Goal: Task Accomplishment & Management: Complete application form

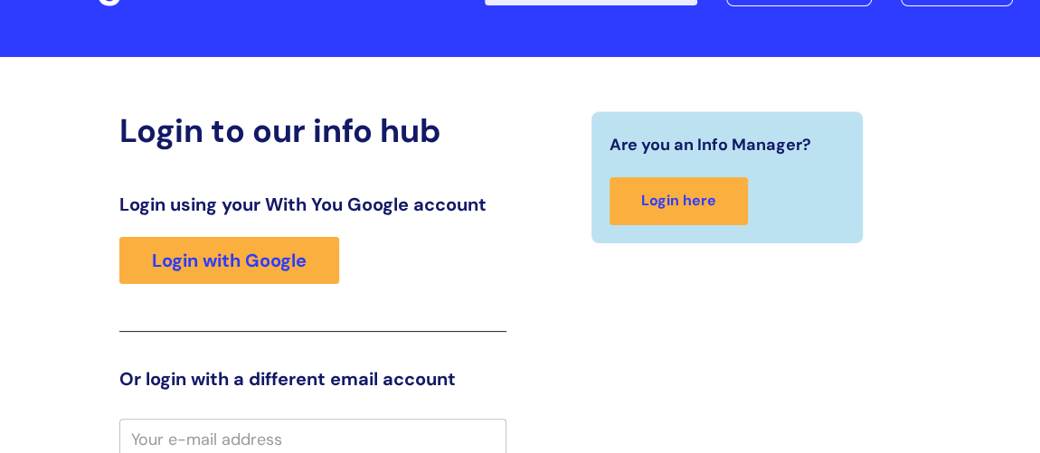
scroll to position [50, 0]
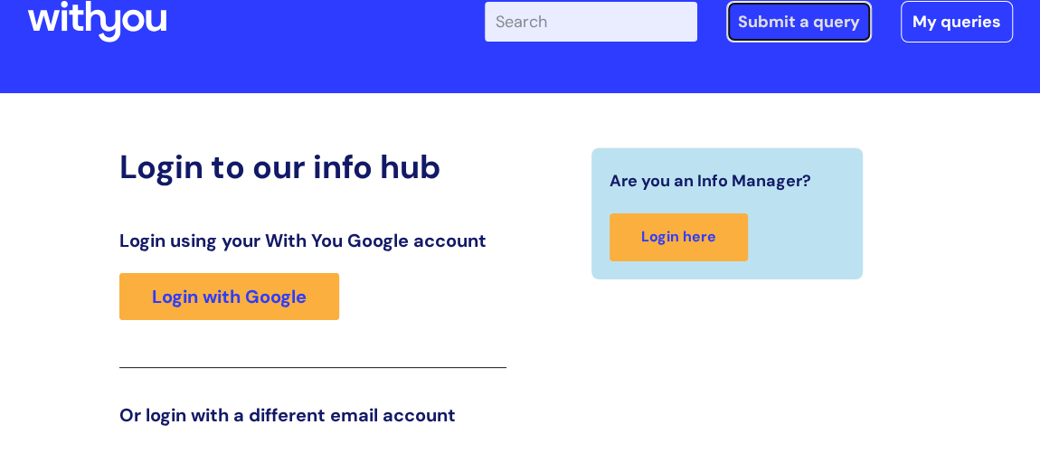
click at [803, 23] on link "Submit a query" at bounding box center [799, 22] width 146 height 42
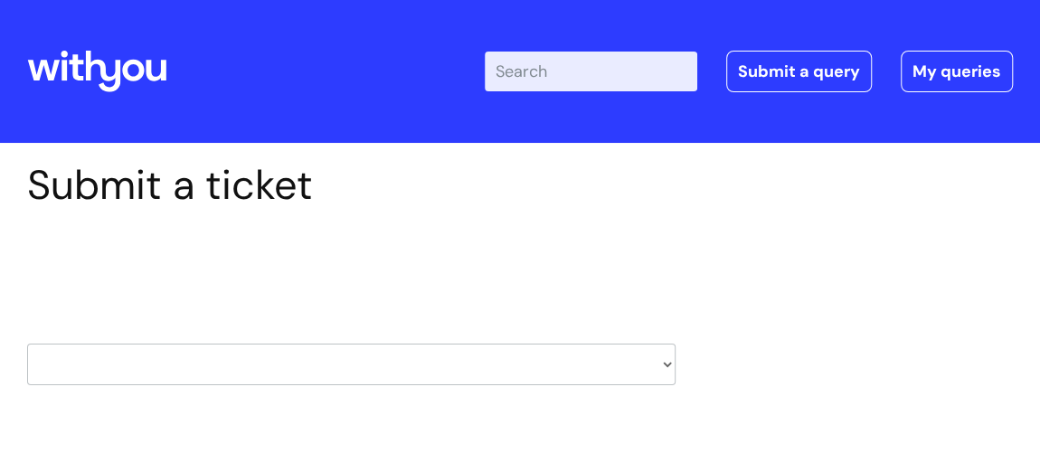
click at [260, 361] on select "HR / People IT and Support Clinical Drug Alerts Finance Accounts Data Support T…" at bounding box center [351, 365] width 649 height 42
select select "finance_accounts"
click at [27, 344] on select "HR / People IT and Support Clinical Drug Alerts Finance Accounts Data Support T…" at bounding box center [351, 365] width 649 height 42
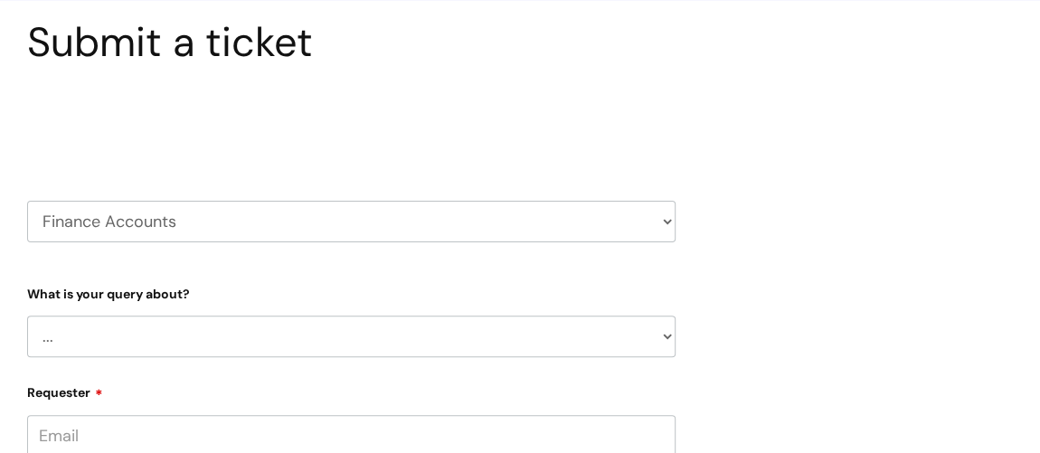
scroll to position [164, 0]
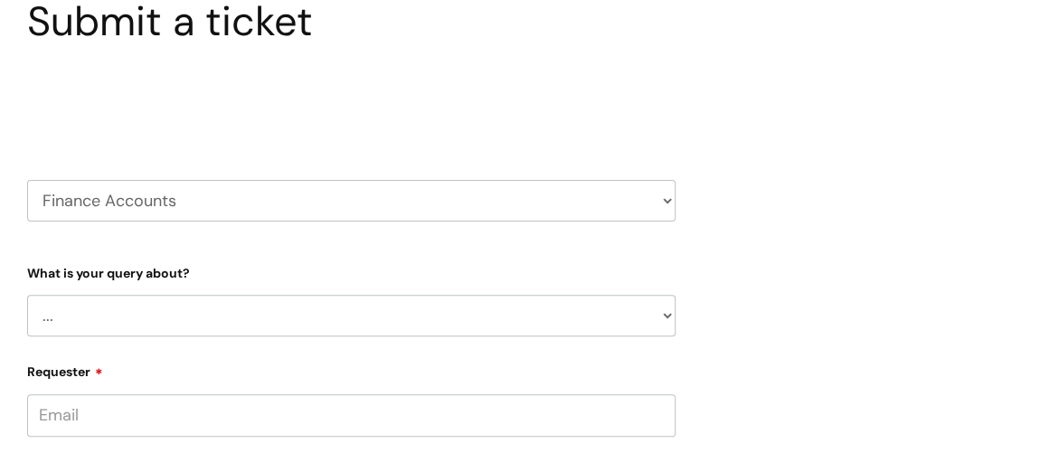
click at [236, 322] on select "... Finance Systems Finance Requests (inc. Expenses) Invoices Research" at bounding box center [351, 316] width 649 height 42
select select "Finance Systems"
click at [27, 295] on select "... Finance Systems Finance Requests (inc. Expenses) Invoices Research" at bounding box center [351, 316] width 649 height 42
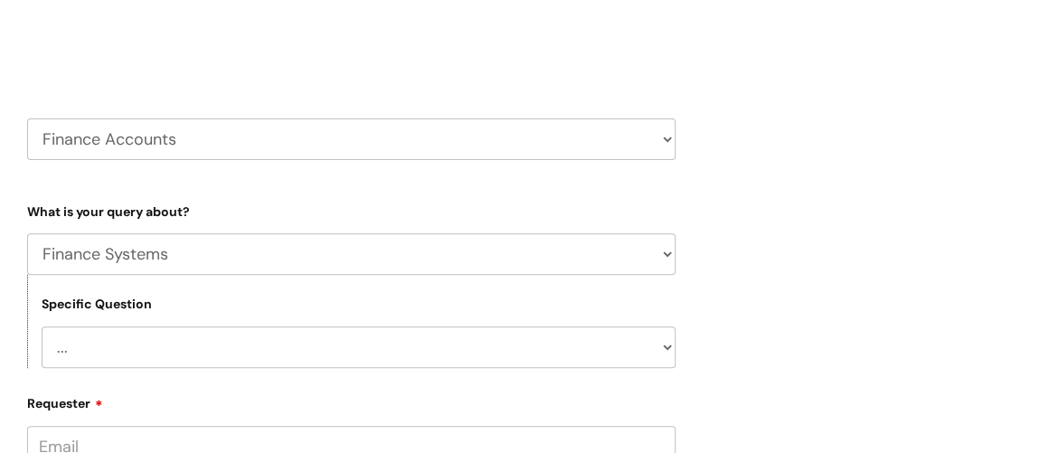
scroll to position [246, 0]
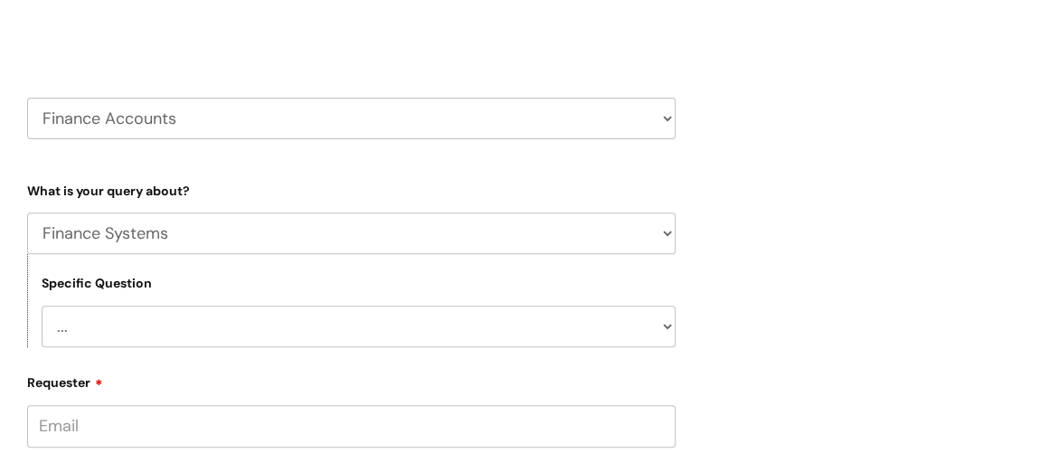
click at [207, 329] on select "... Concur + Basware Exchequer" at bounding box center [359, 327] width 634 height 42
click at [207, 326] on select "... Concur + Basware Exchequer" at bounding box center [359, 327] width 634 height 42
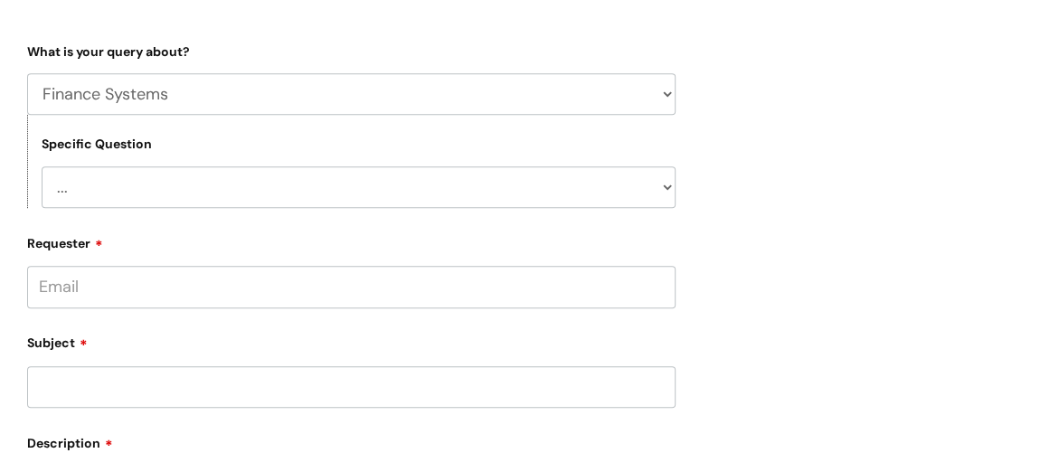
scroll to position [411, 0]
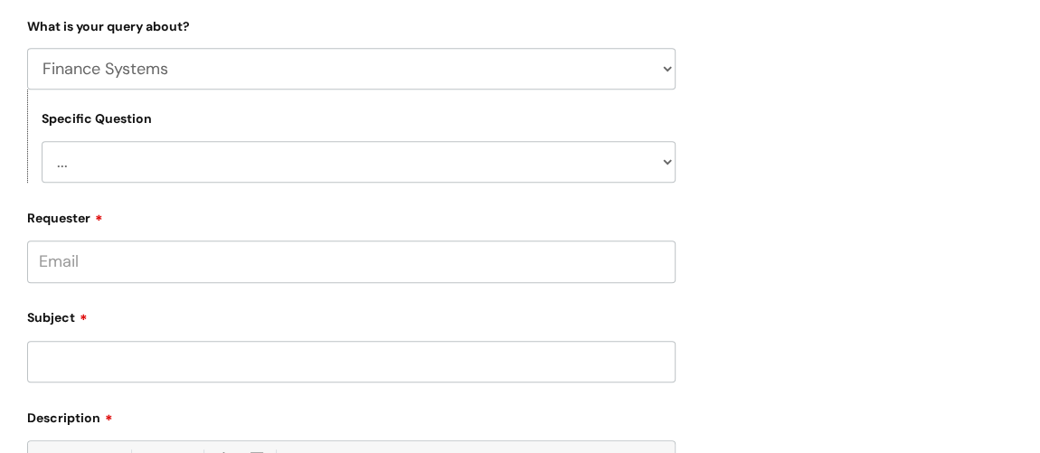
click at [163, 353] on input "Subject" at bounding box center [351, 362] width 649 height 42
type input "Petty Cash return August 2025"
click at [227, 268] on input "Requester" at bounding box center [351, 262] width 649 height 42
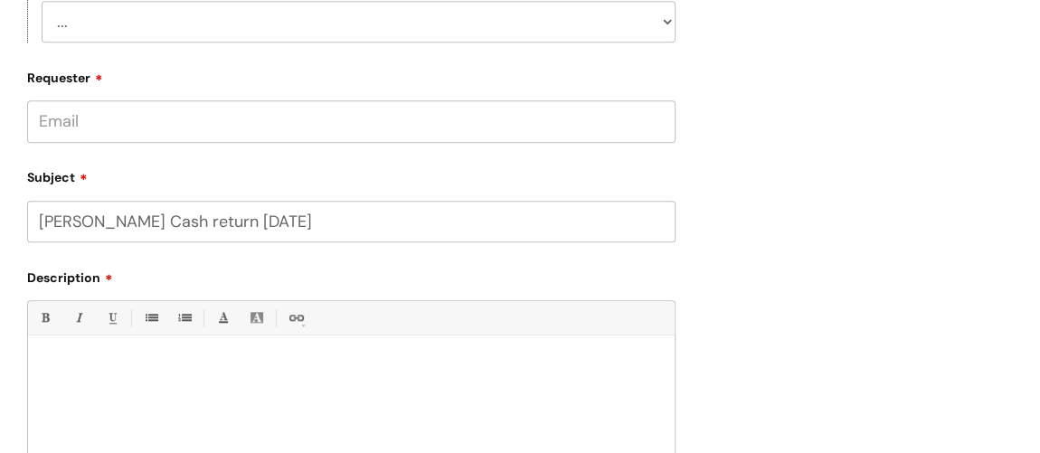
scroll to position [575, 0]
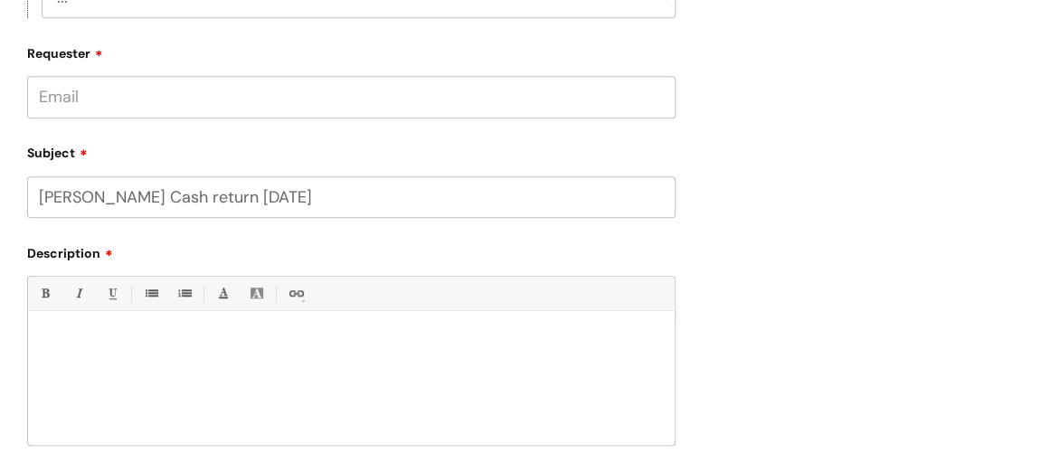
click at [204, 346] on p at bounding box center [352, 342] width 620 height 16
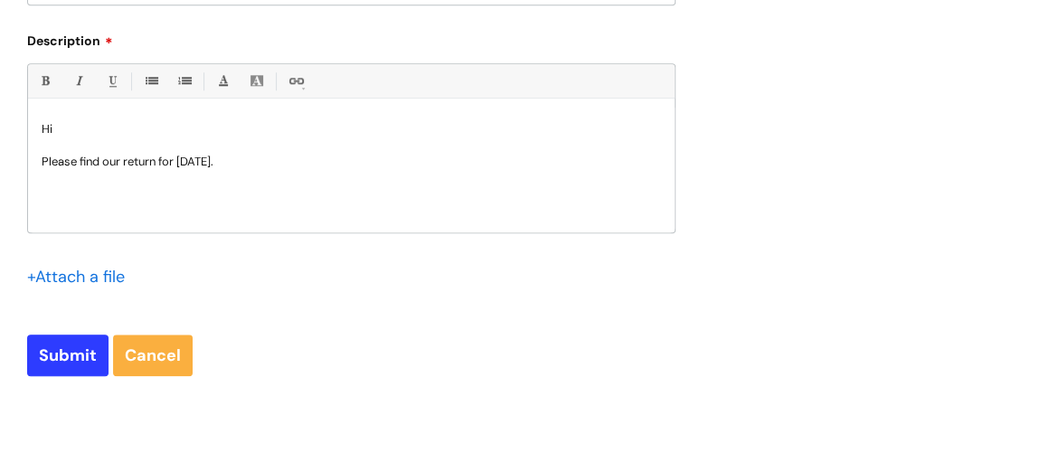
scroll to position [822, 0]
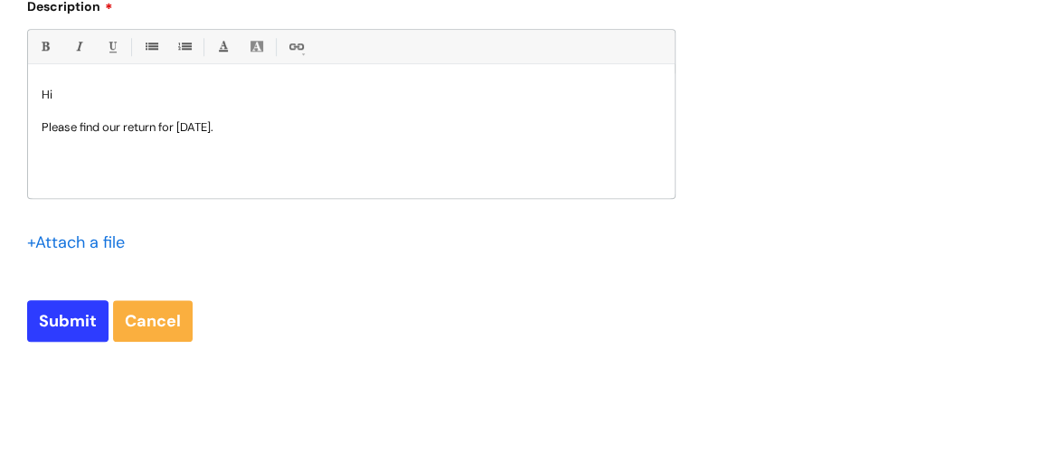
click at [111, 241] on input "file" at bounding box center [72, 242] width 90 height 23
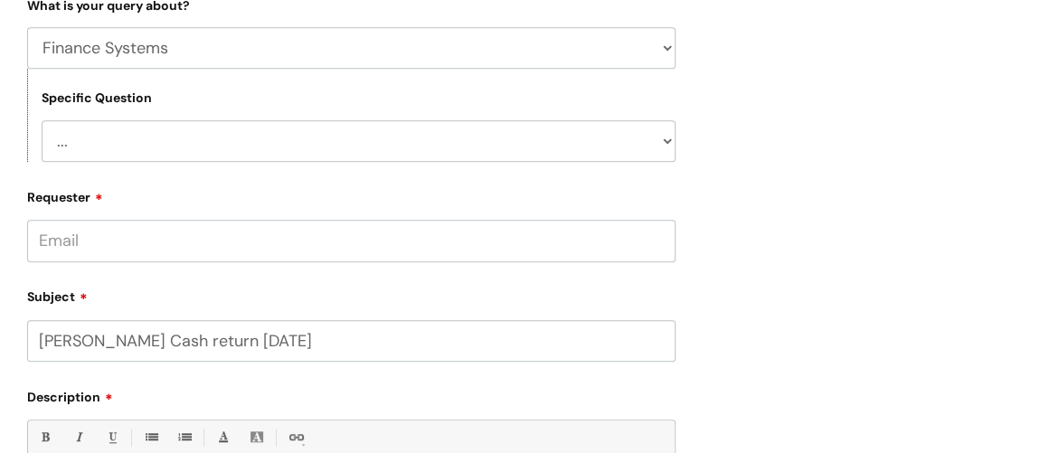
scroll to position [411, 0]
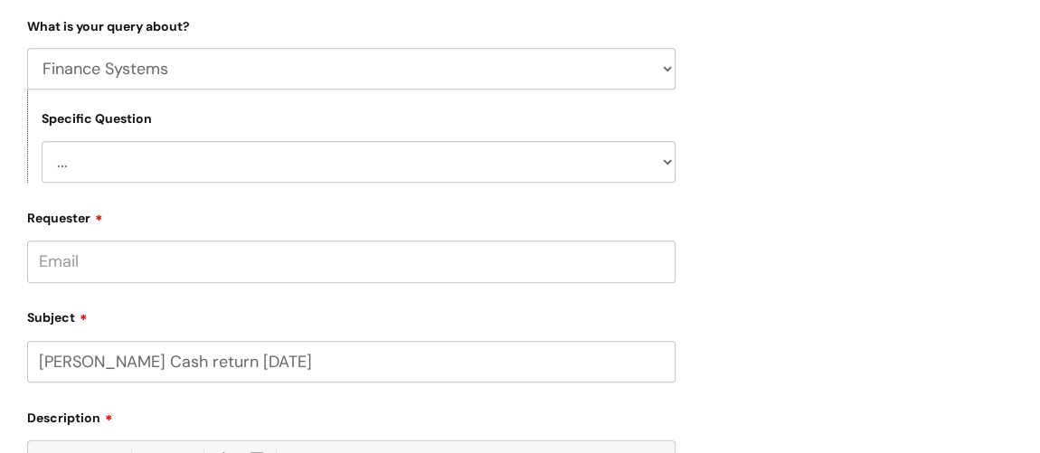
click at [450, 167] on select "... Concur + Basware Exchequer" at bounding box center [359, 162] width 634 height 42
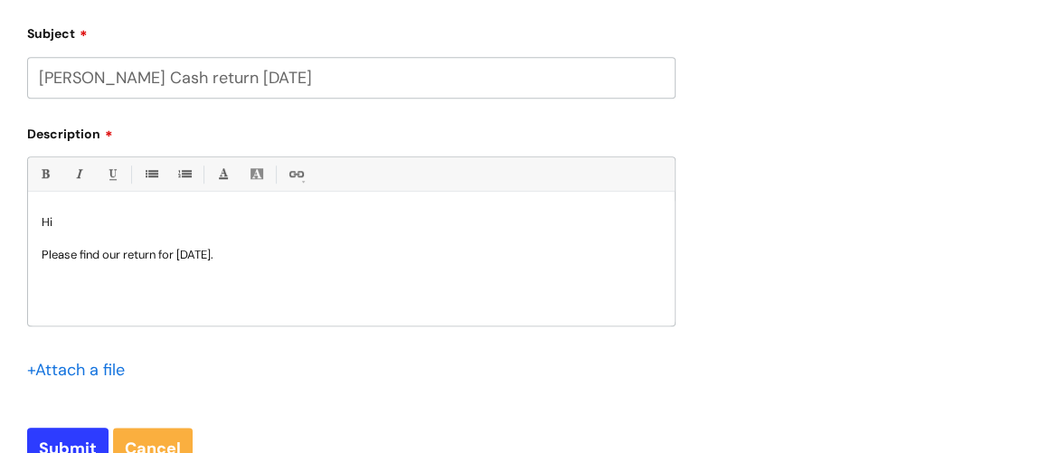
scroll to position [740, 0]
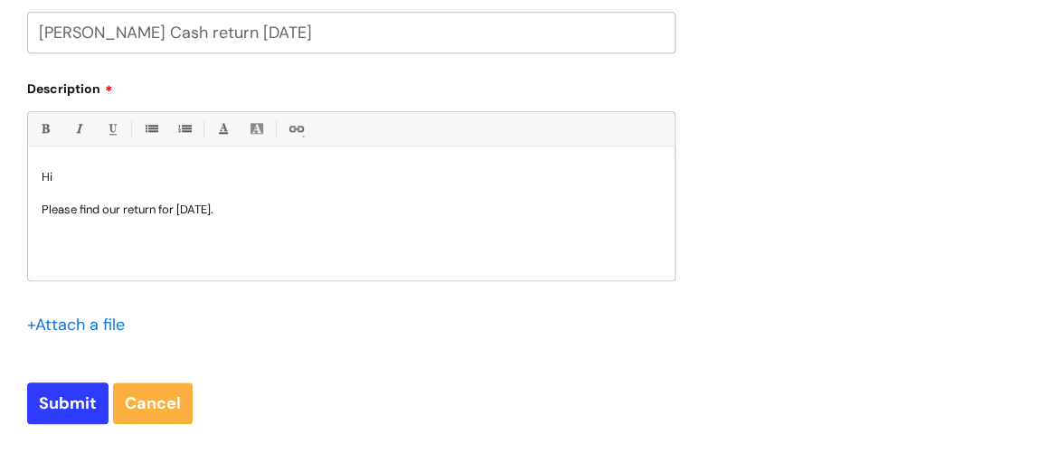
click at [112, 326] on input "file" at bounding box center [72, 324] width 90 height 23
click at [89, 323] on input "file" at bounding box center [72, 324] width 90 height 23
click at [170, 406] on link "Cancel" at bounding box center [153, 404] width 80 height 42
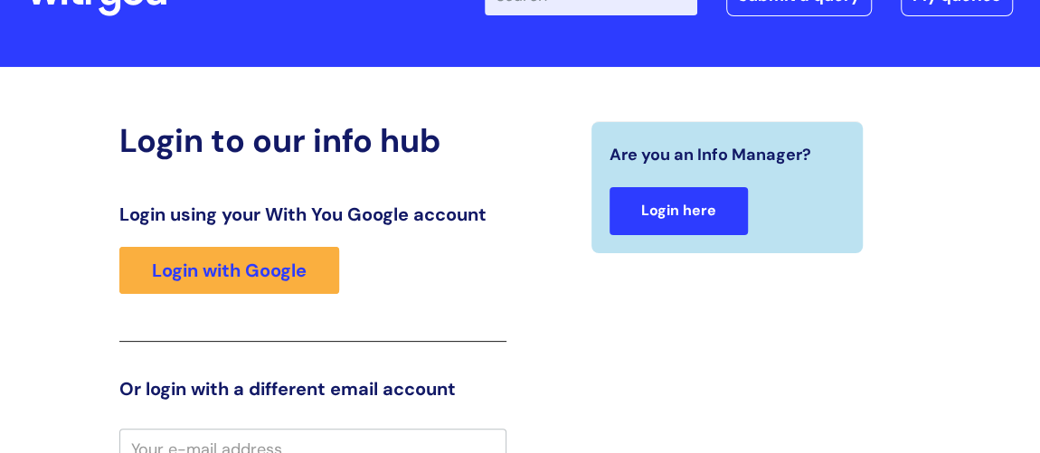
scroll to position [51, 0]
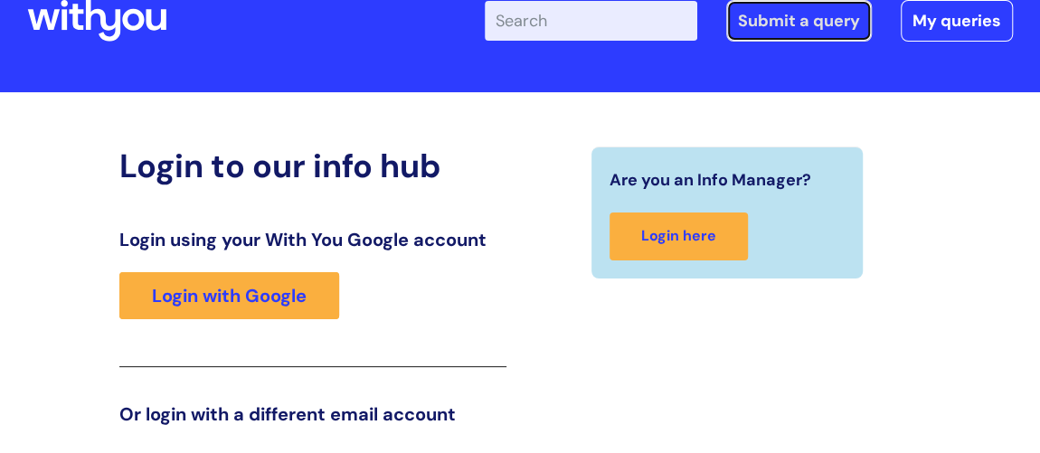
click at [823, 20] on link "Submit a query" at bounding box center [799, 21] width 146 height 42
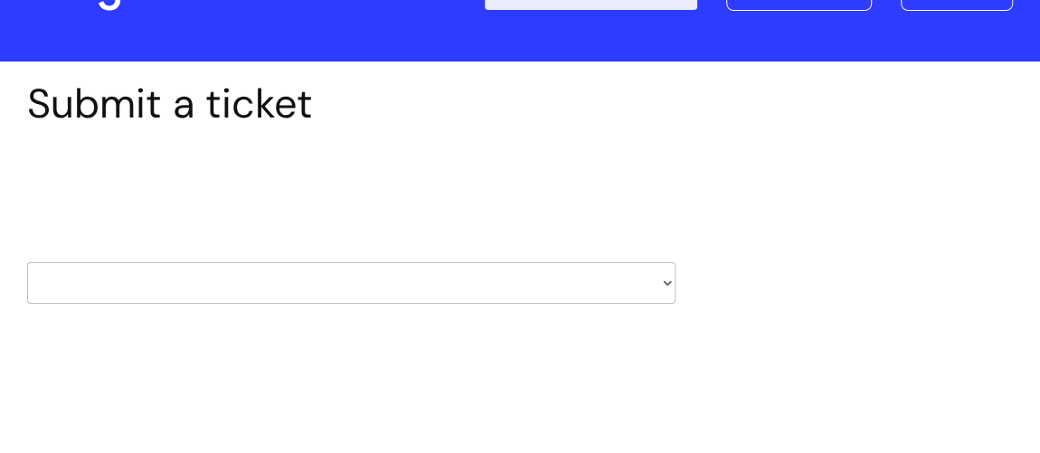
scroll to position [164, 0]
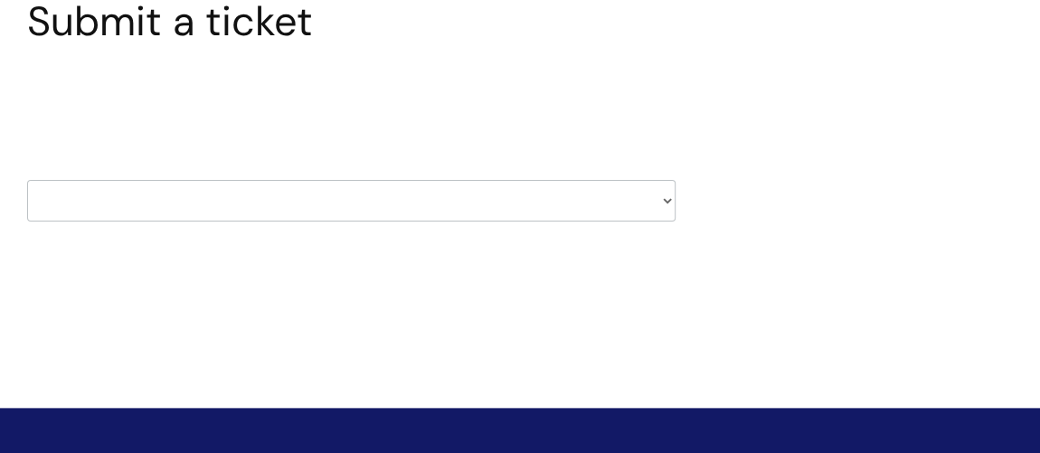
click at [456, 191] on select "HR / People IT and Support Clinical Drug Alerts Finance Accounts Data Support T…" at bounding box center [351, 201] width 649 height 42
select select "finance_accounts"
click at [27, 180] on select "HR / People IT and Support Clinical Drug Alerts Finance Accounts Data Support T…" at bounding box center [351, 201] width 649 height 42
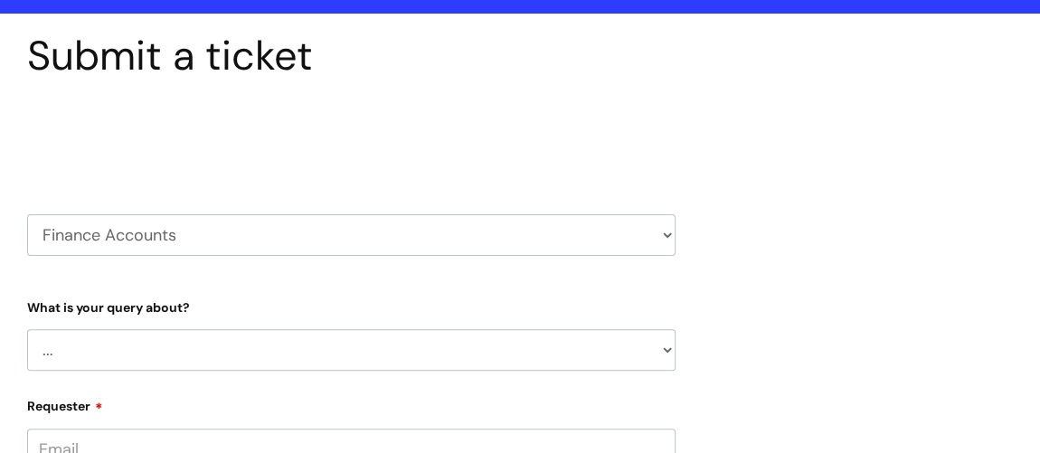
scroll to position [164, 0]
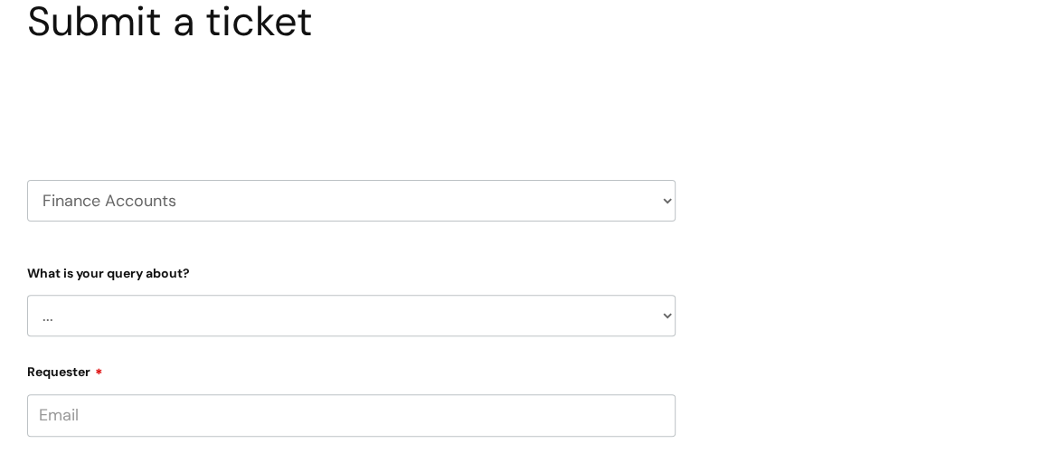
click at [412, 307] on select "... Finance Systems Finance Requests (inc. Expenses) Invoices Research" at bounding box center [351, 316] width 649 height 42
select select "Finance Systems"
click at [27, 295] on select "... Finance Systems Finance Requests (inc. Expenses) Invoices Research" at bounding box center [351, 316] width 649 height 42
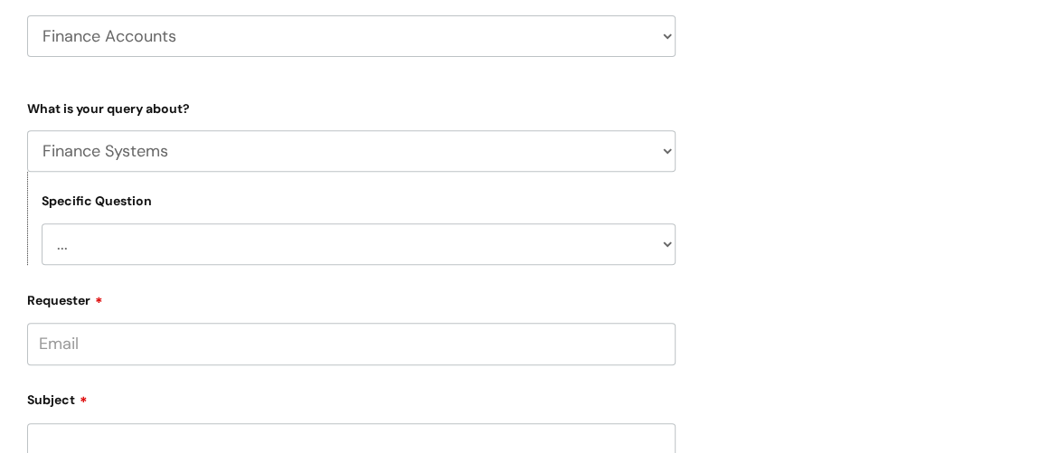
scroll to position [411, 0]
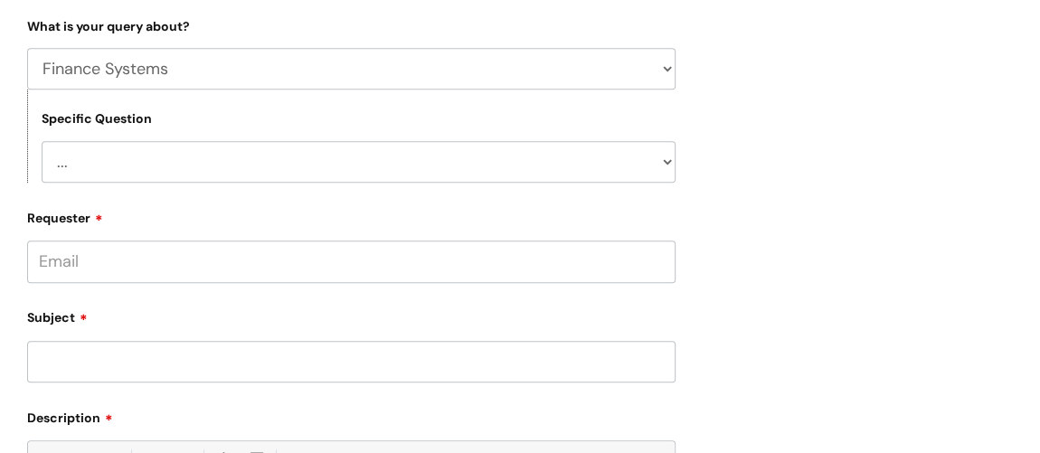
click at [355, 367] on input "Subject" at bounding box center [351, 362] width 649 height 42
click at [44, 362] on input "~Petty cash return" at bounding box center [351, 362] width 649 height 42
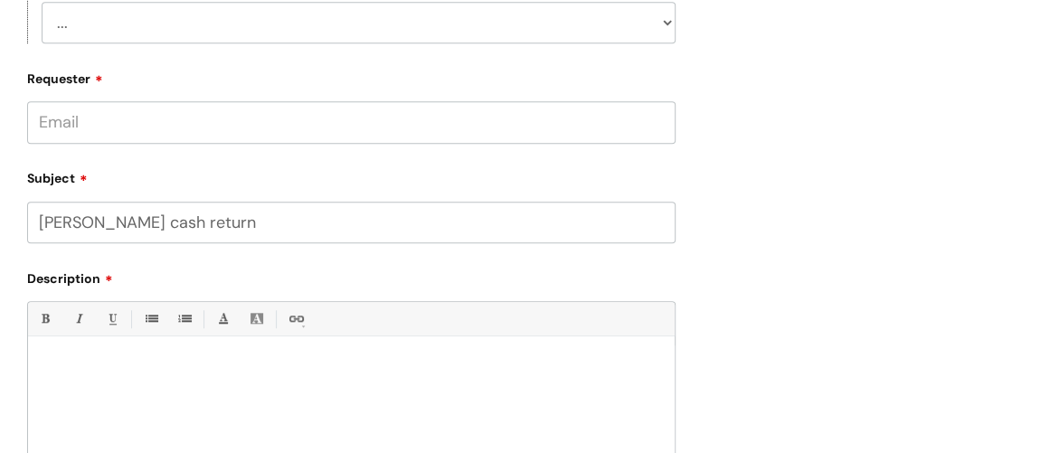
scroll to position [575, 0]
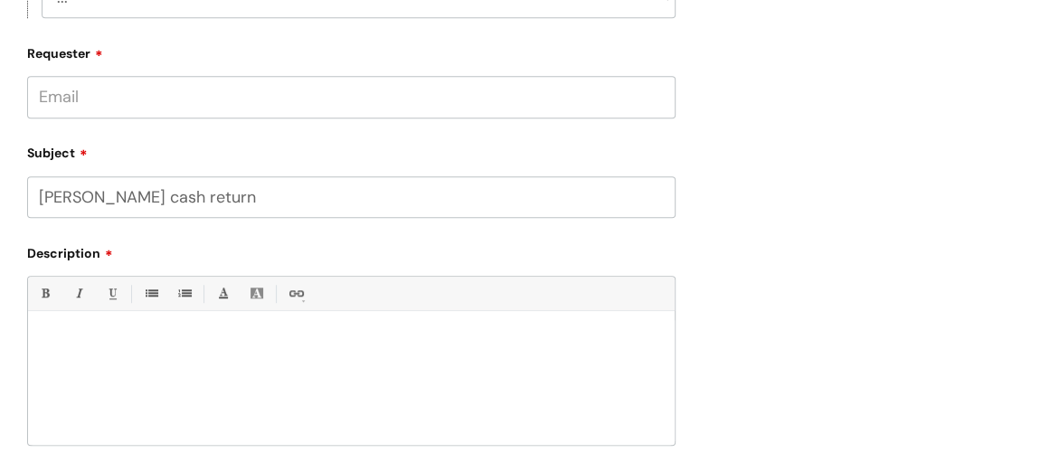
type input "Petty cash return"
click at [136, 348] on p at bounding box center [352, 342] width 620 height 16
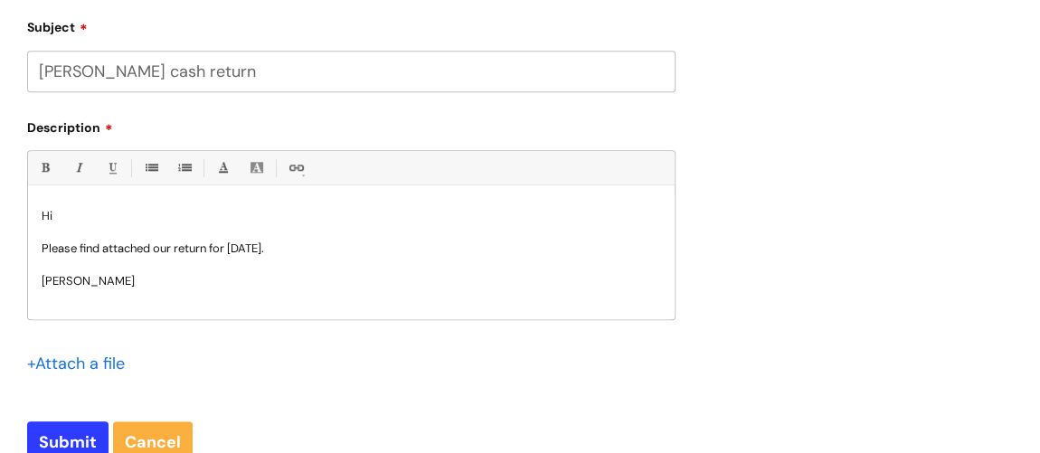
scroll to position [740, 0]
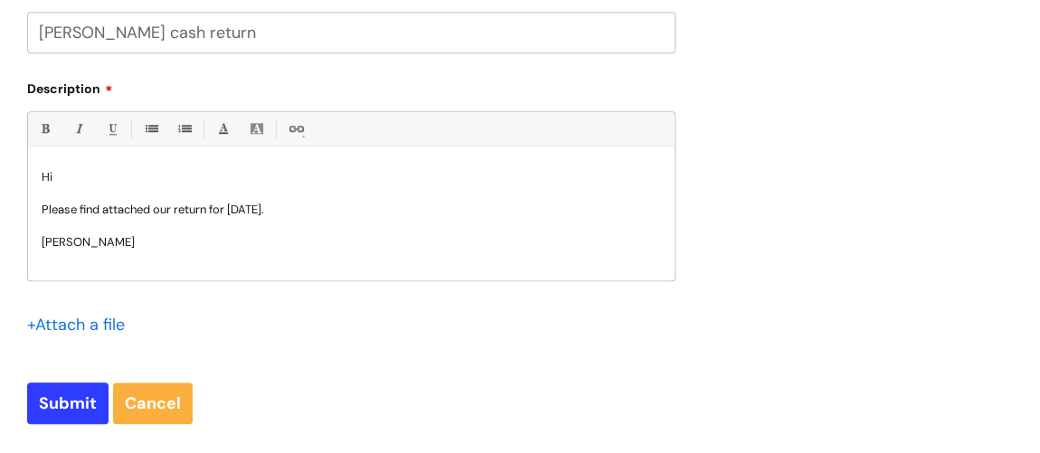
click at [55, 320] on input "file" at bounding box center [72, 324] width 90 height 23
click at [86, 325] on input "file" at bounding box center [72, 324] width 90 height 23
click at [81, 321] on input "file" at bounding box center [72, 324] width 90 height 23
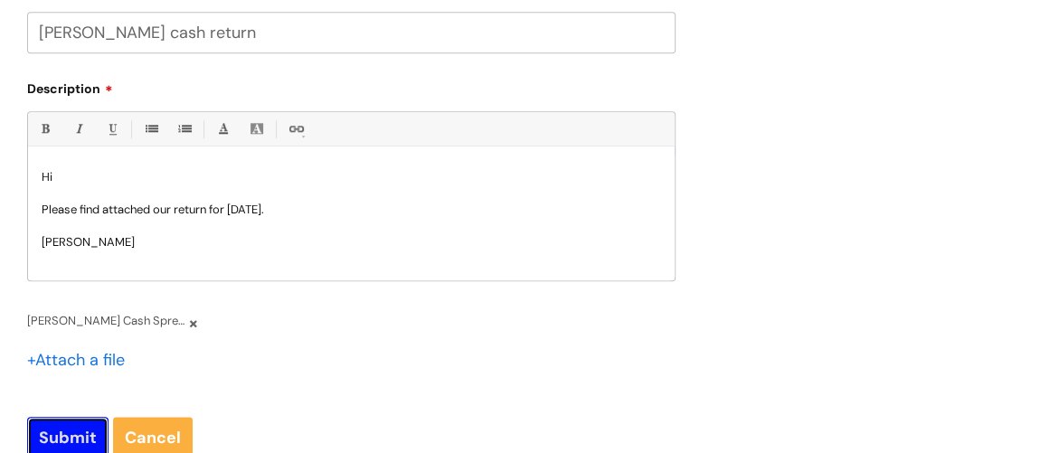
click at [89, 434] on input "Submit" at bounding box center [67, 438] width 81 height 42
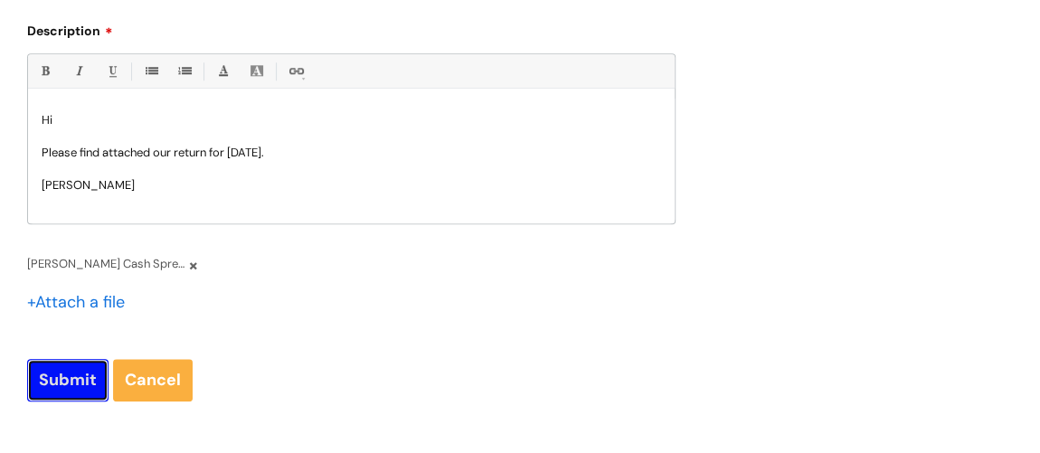
scroll to position [856, 0]
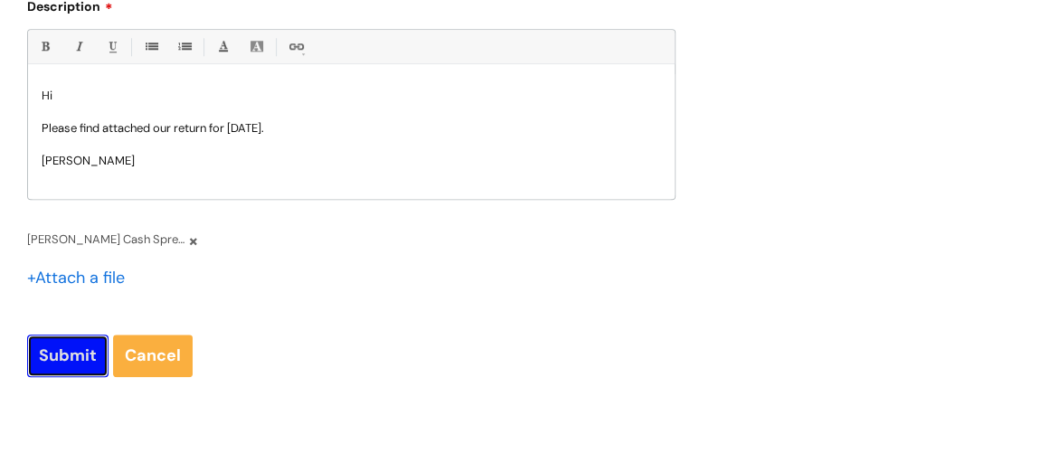
click at [39, 352] on input "Submit" at bounding box center [67, 356] width 81 height 42
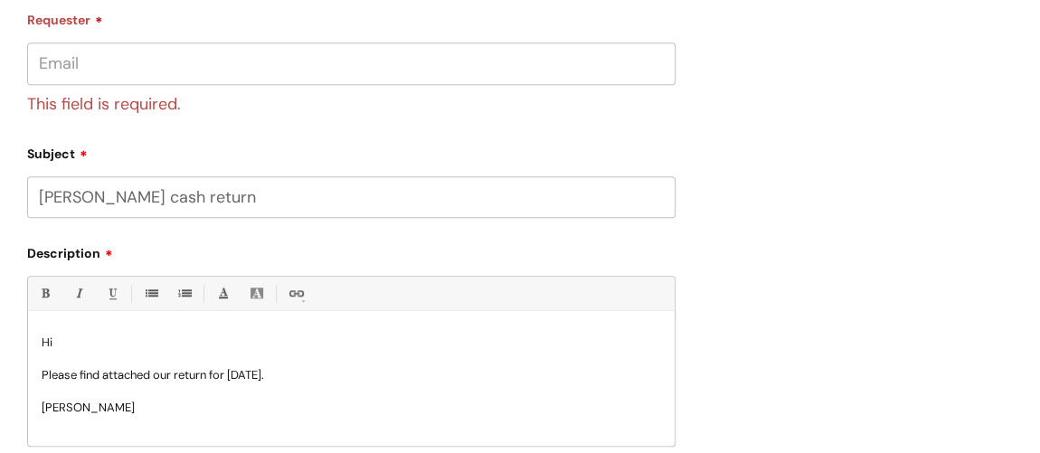
scroll to position [527, 0]
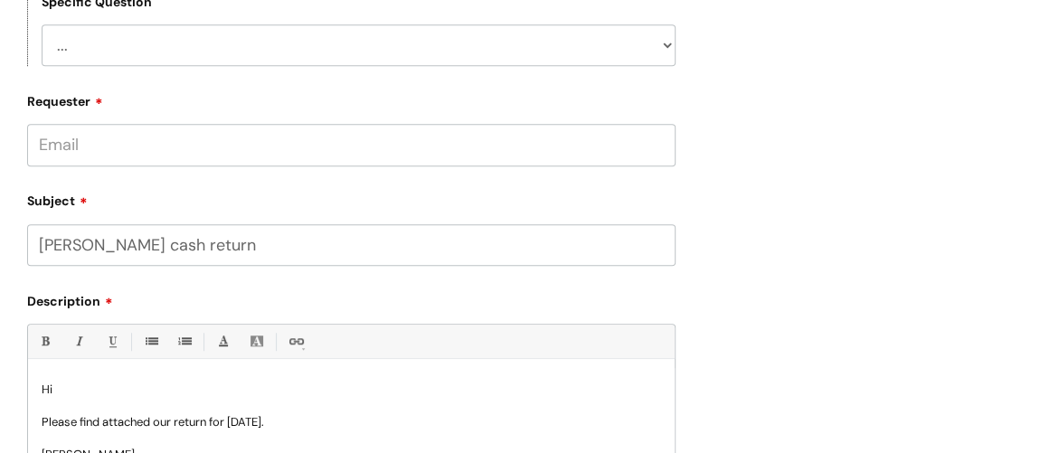
click at [223, 145] on input "Requester" at bounding box center [351, 145] width 649 height 42
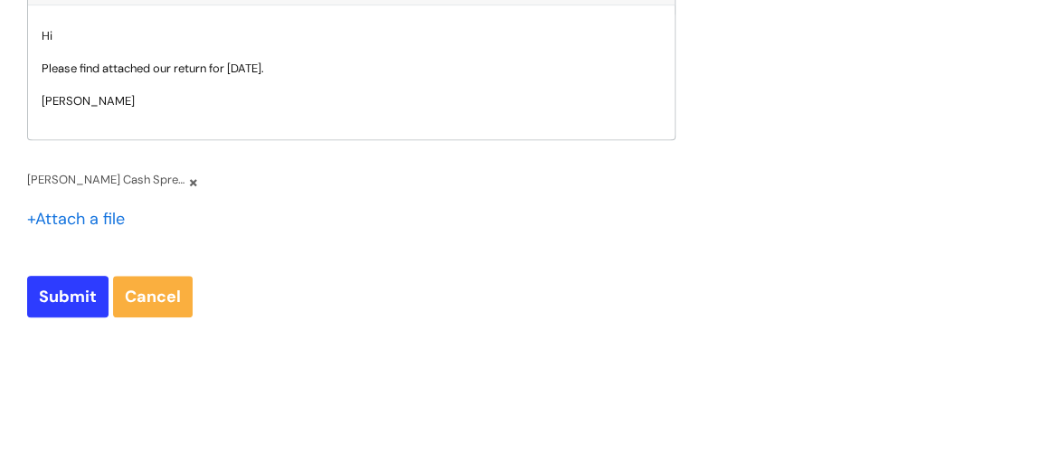
scroll to position [904, 0]
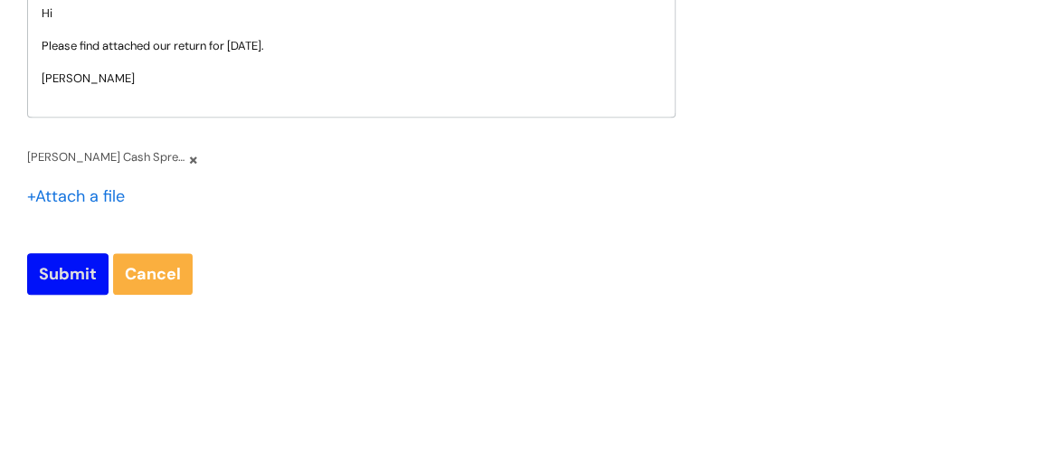
type input "donna.wood@wearewithyou.org.uk"
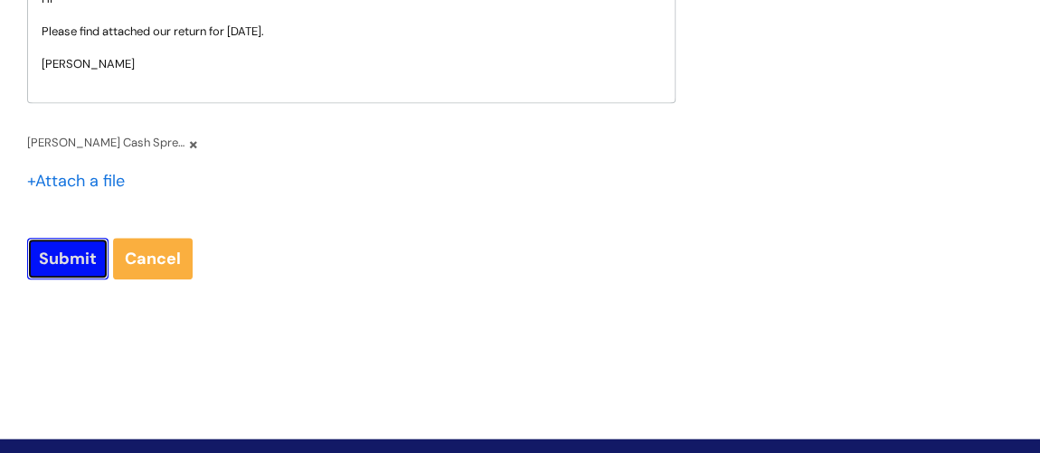
click at [62, 279] on input "Submit" at bounding box center [67, 259] width 81 height 42
type input "Please Wait..."
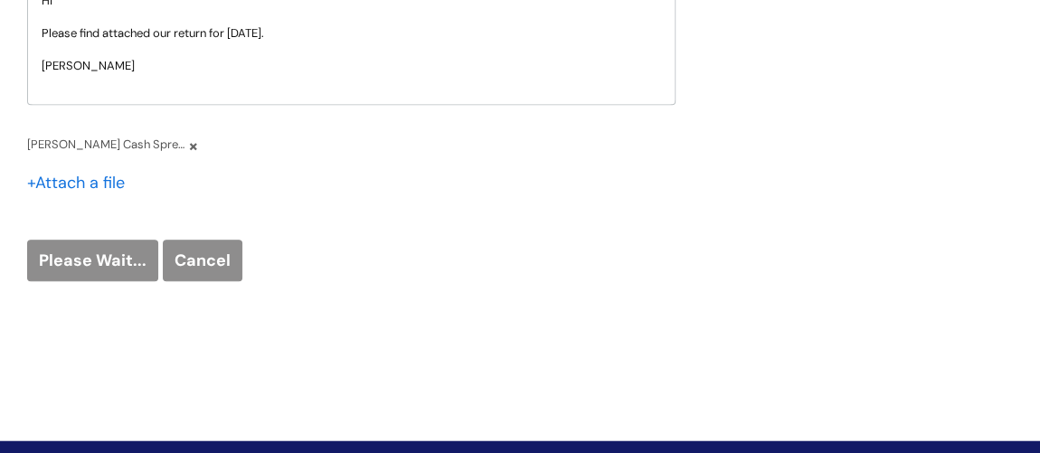
scroll to position [974, 0]
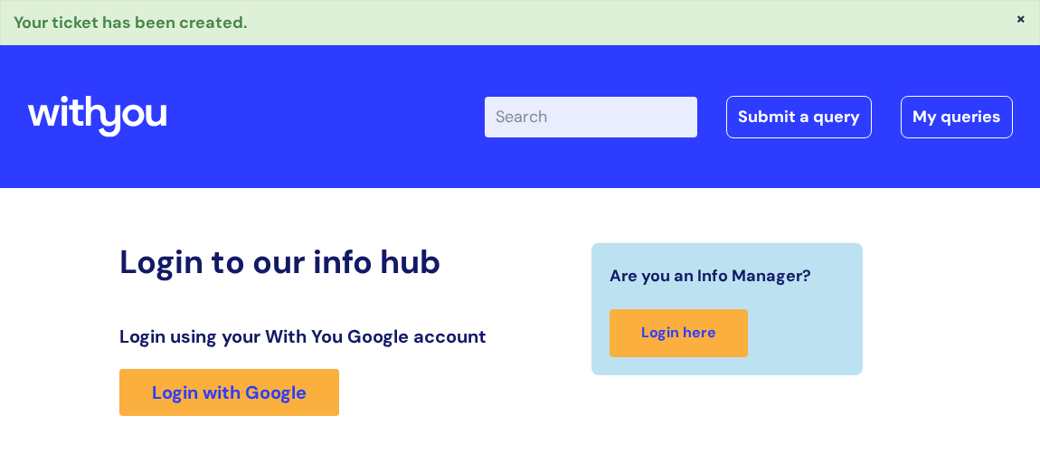
scroll to position [343, 0]
